Goal: Task Accomplishment & Management: Manage account settings

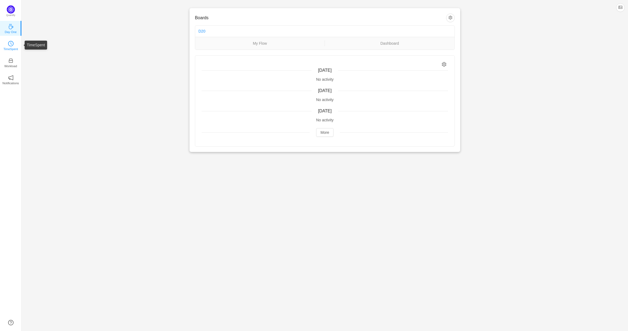
click at [13, 43] on icon "icon: clock-circle" at bounding box center [10, 43] width 5 height 5
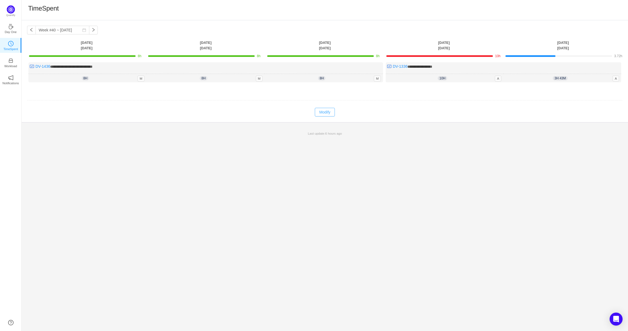
click at [330, 111] on button "Modify" at bounding box center [325, 112] width 20 height 9
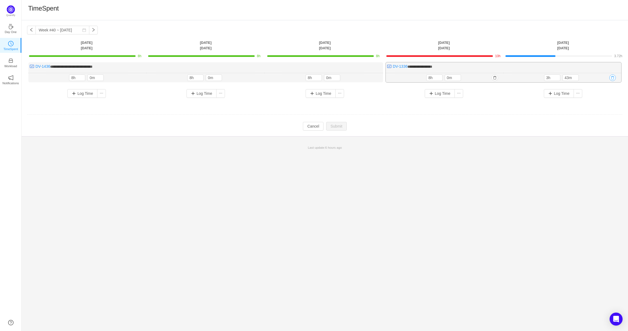
click at [610, 77] on button "button" at bounding box center [612, 77] width 6 height 6
click at [605, 101] on button "Yes" at bounding box center [606, 101] width 11 height 6
click at [495, 81] on button "button" at bounding box center [493, 79] width 6 height 6
click at [489, 102] on button "Yes" at bounding box center [487, 103] width 11 height 6
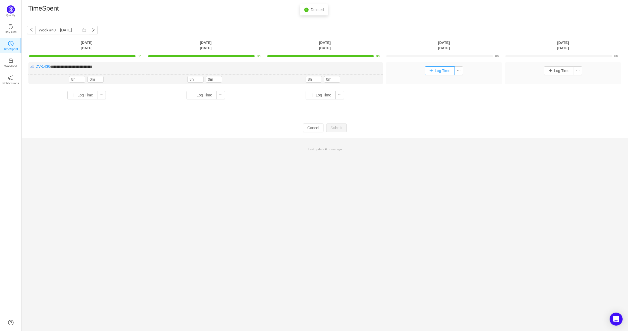
click at [428, 72] on button "Log Time" at bounding box center [439, 70] width 30 height 9
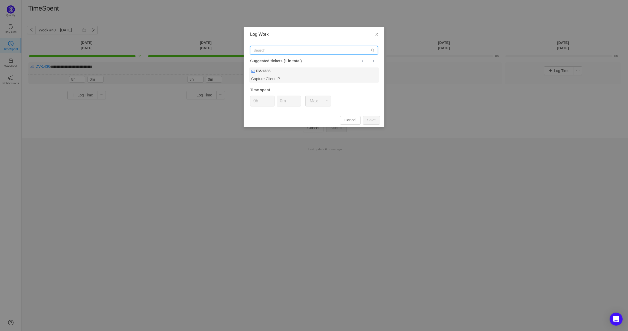
click at [295, 49] on input "text" at bounding box center [314, 50] width 128 height 9
type input "DV-1436"
click at [287, 75] on div "DV-1436" at bounding box center [314, 71] width 130 height 8
click at [271, 99] on icon "icon: up" at bounding box center [272, 99] width 2 height 2
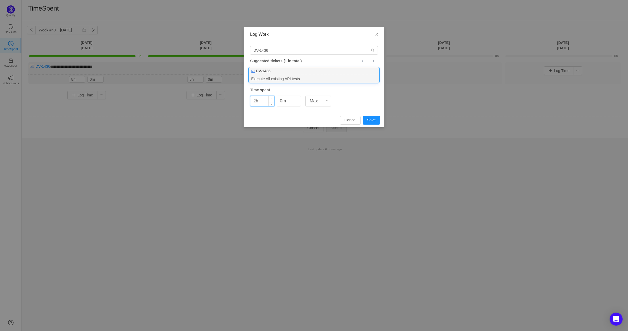
click at [271, 99] on icon "icon: up" at bounding box center [272, 99] width 2 height 2
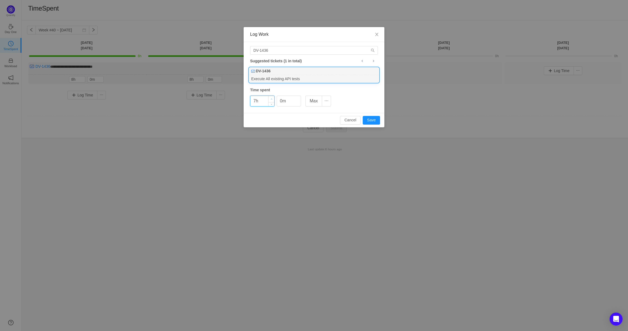
click at [271, 99] on icon "icon: up" at bounding box center [272, 99] width 2 height 2
click at [374, 120] on button "Save" at bounding box center [371, 120] width 17 height 9
type input "0h"
